Goal: Check status

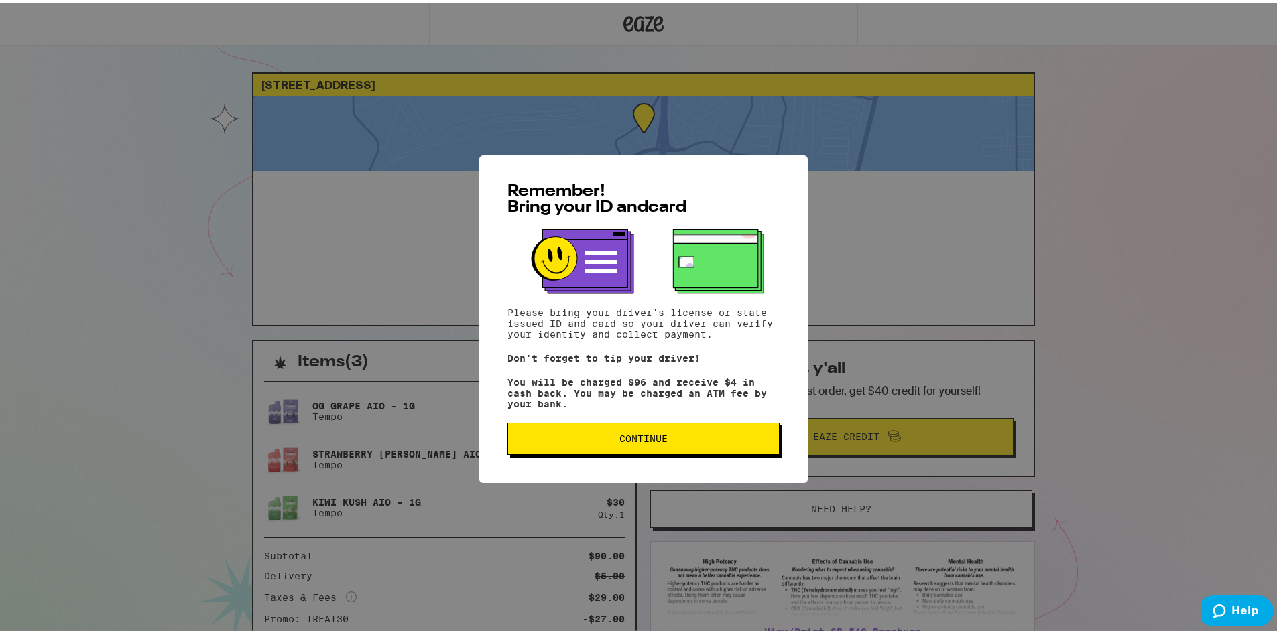
click at [672, 441] on span "Continue" at bounding box center [643, 436] width 249 height 9
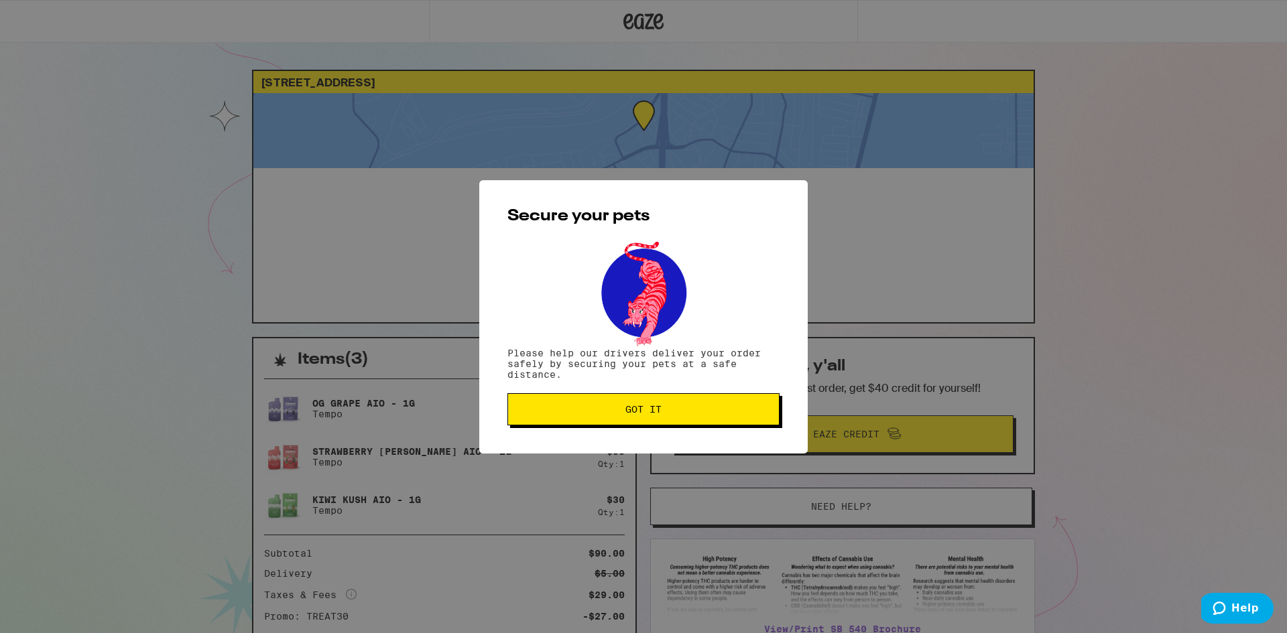
click at [674, 405] on button "Got it" at bounding box center [643, 409] width 272 height 32
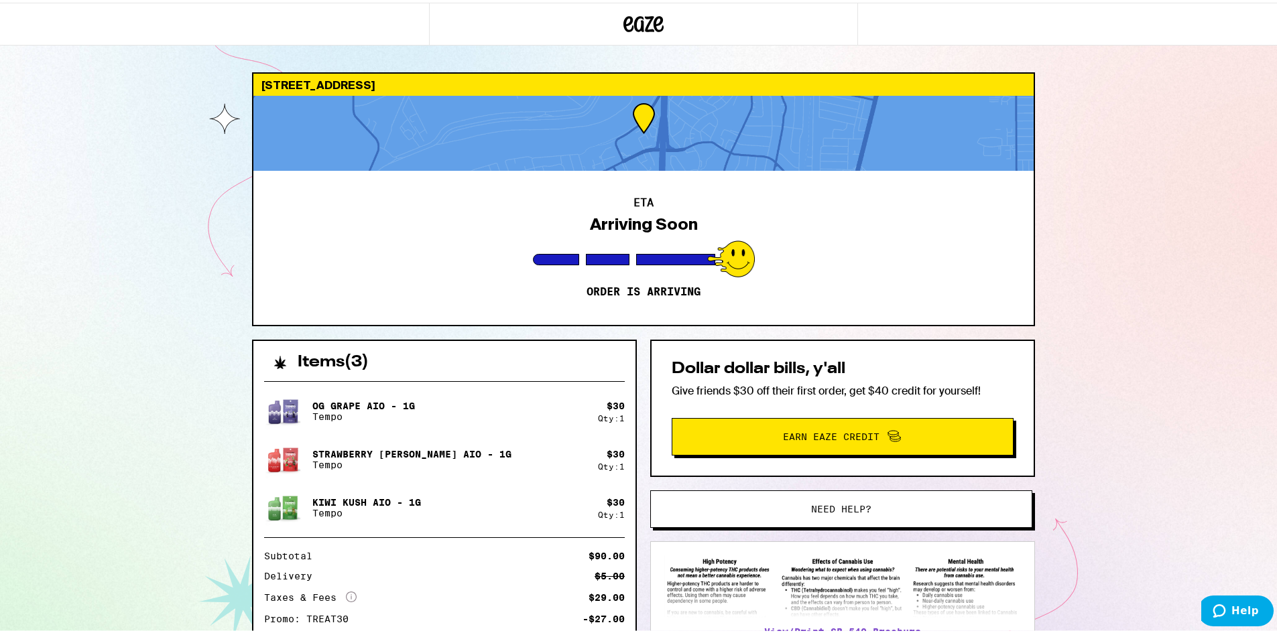
click at [0, 194] on div "[STREET_ADDRESS] ETA Arriving Soon Order is arriving Items ( 3 ) OG Grape AIO -…" at bounding box center [643, 394] width 1287 height 788
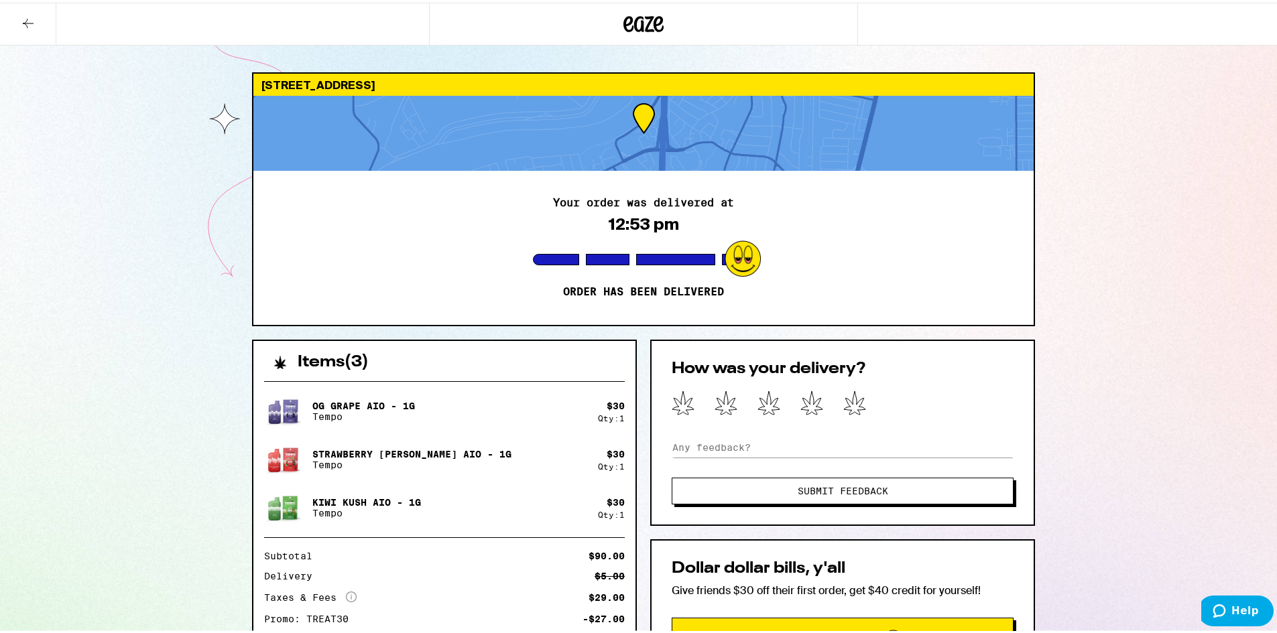
click at [7, 285] on div "[STREET_ADDRESS] Your order was delivered at 12:53 pm Order has been delivered …" at bounding box center [643, 465] width 1287 height 930
